Goal: Obtain resource: Download file/media

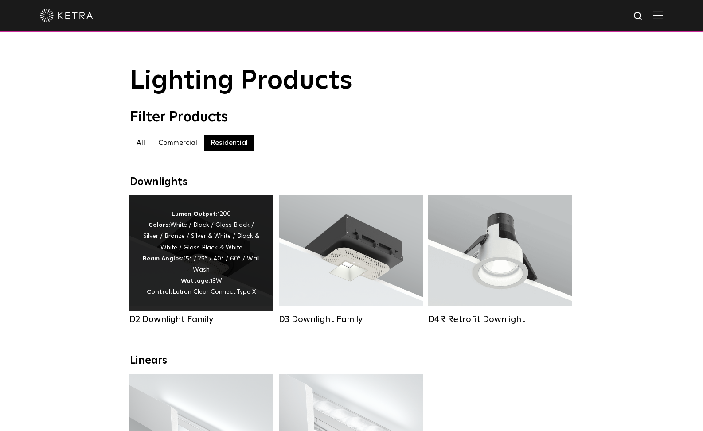
click at [198, 269] on div "Lumen Output: 1200 Colors: White / Black / Gloss Black / Silver / Bronze / Silv…" at bounding box center [201, 254] width 117 height 90
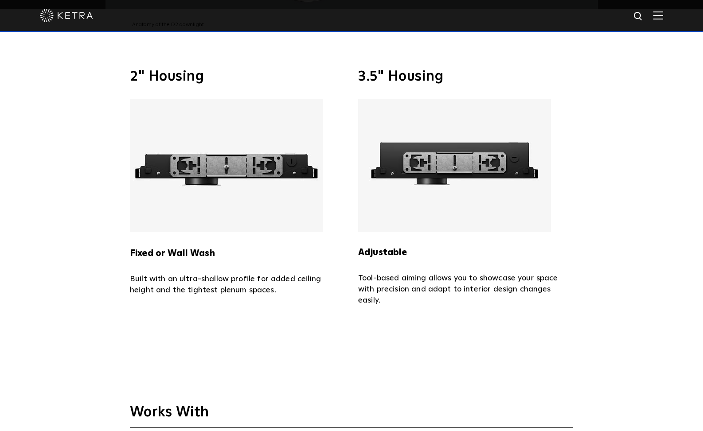
scroll to position [2006, 0]
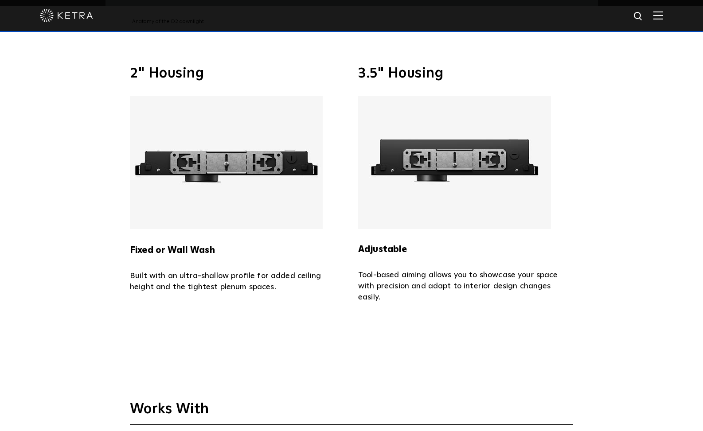
click at [192, 138] on img at bounding box center [226, 162] width 193 height 133
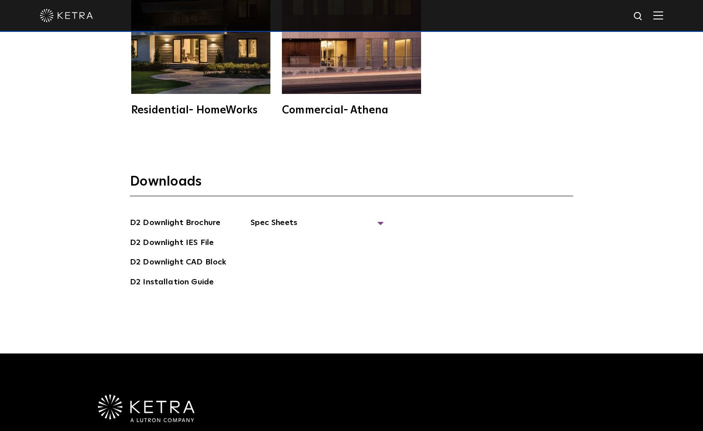
scroll to position [2503, 0]
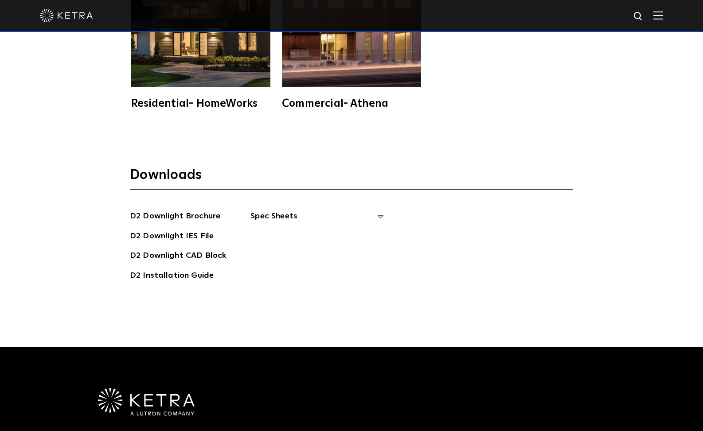
click at [286, 210] on span "Spec Sheets" at bounding box center [316, 220] width 133 height 20
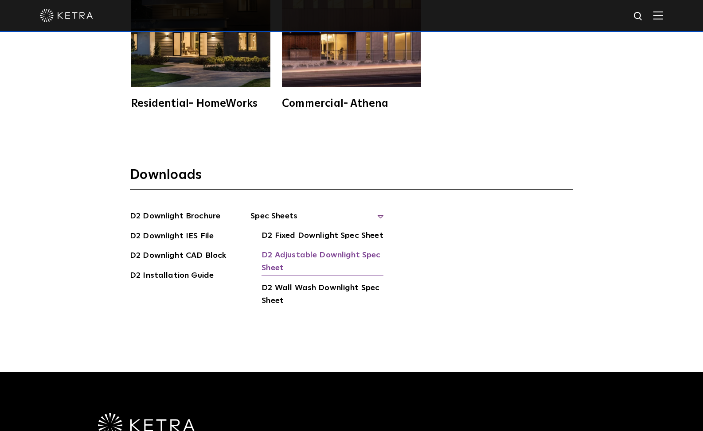
click at [290, 249] on link "D2 Adjustable Downlight Spec Sheet" at bounding box center [323, 262] width 122 height 27
click at [188, 270] on link "D2 Installation Guide" at bounding box center [172, 277] width 84 height 14
